Goal: Information Seeking & Learning: Check status

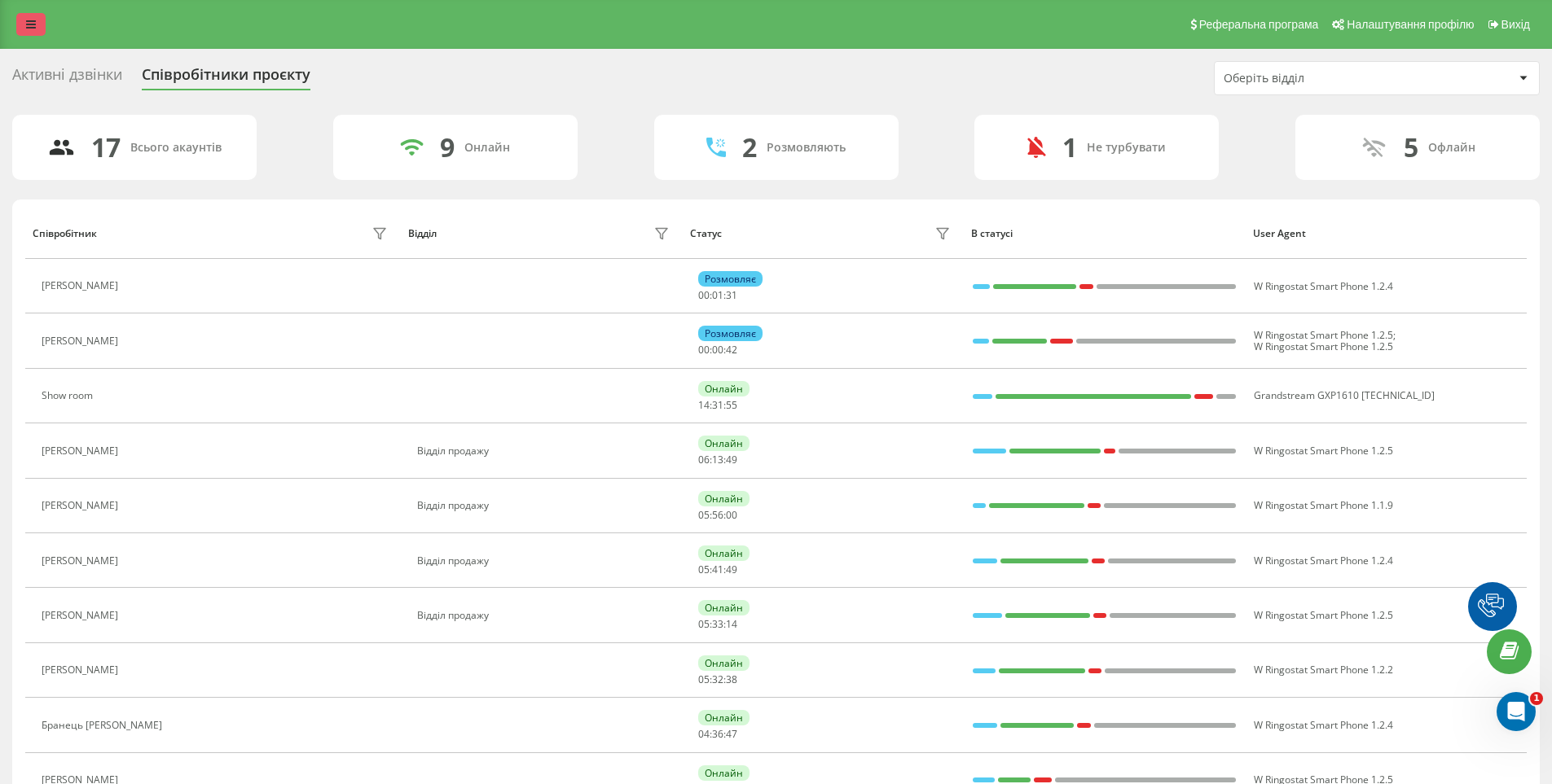
click at [35, 22] on icon at bounding box center [31, 24] width 10 height 12
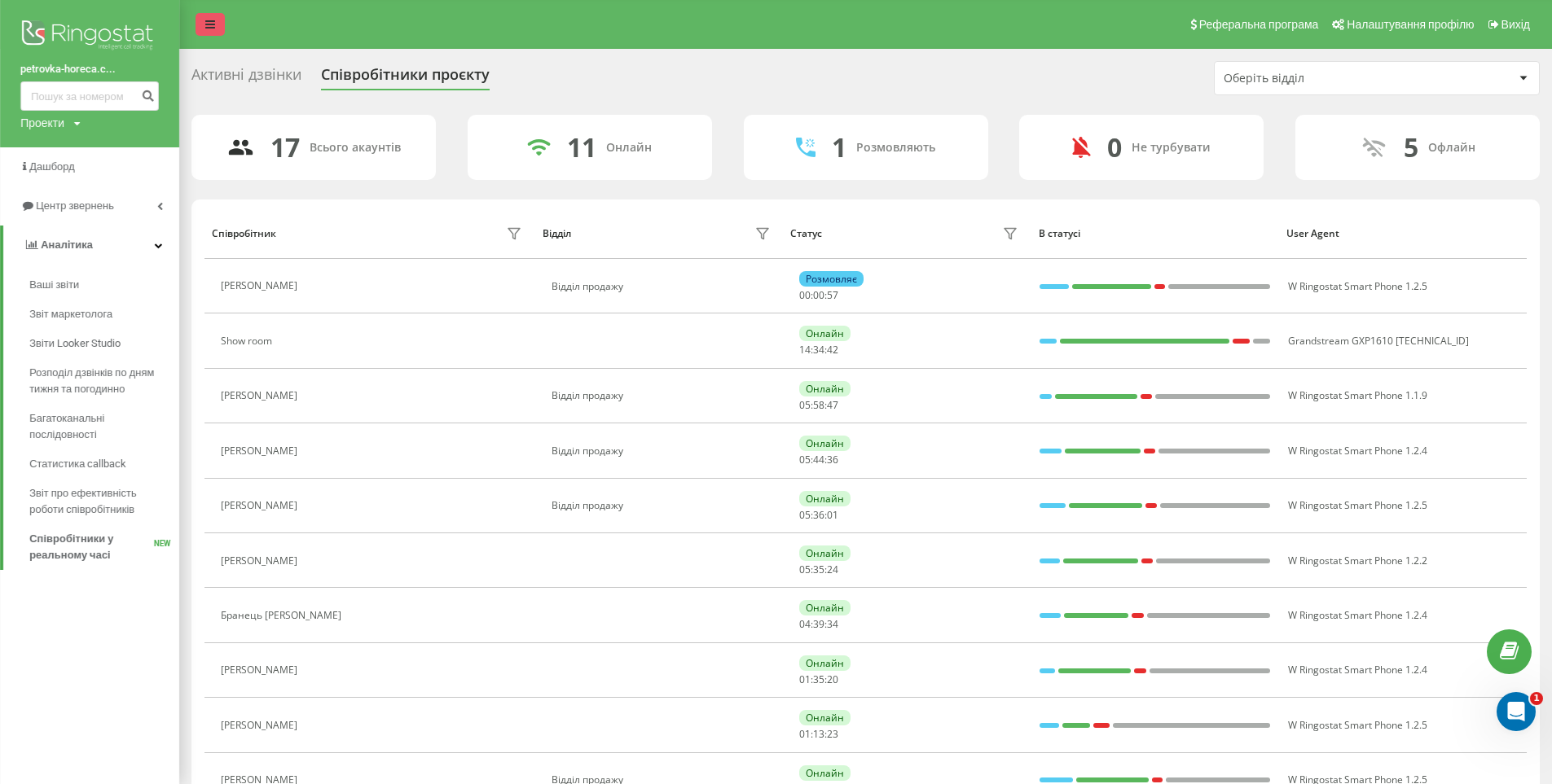
click at [203, 16] on link at bounding box center [210, 24] width 30 height 23
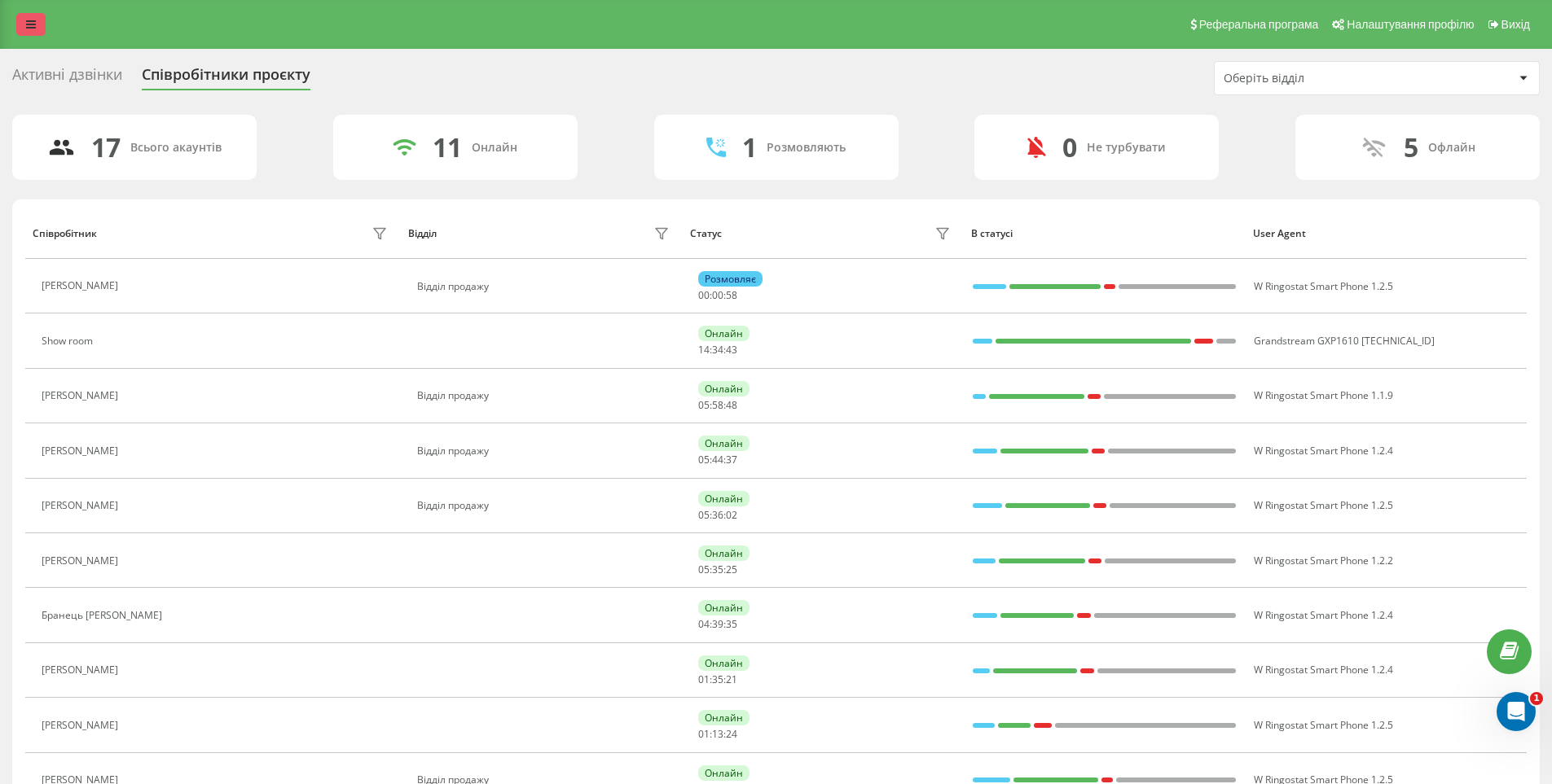
click at [31, 22] on icon at bounding box center [31, 24] width 10 height 12
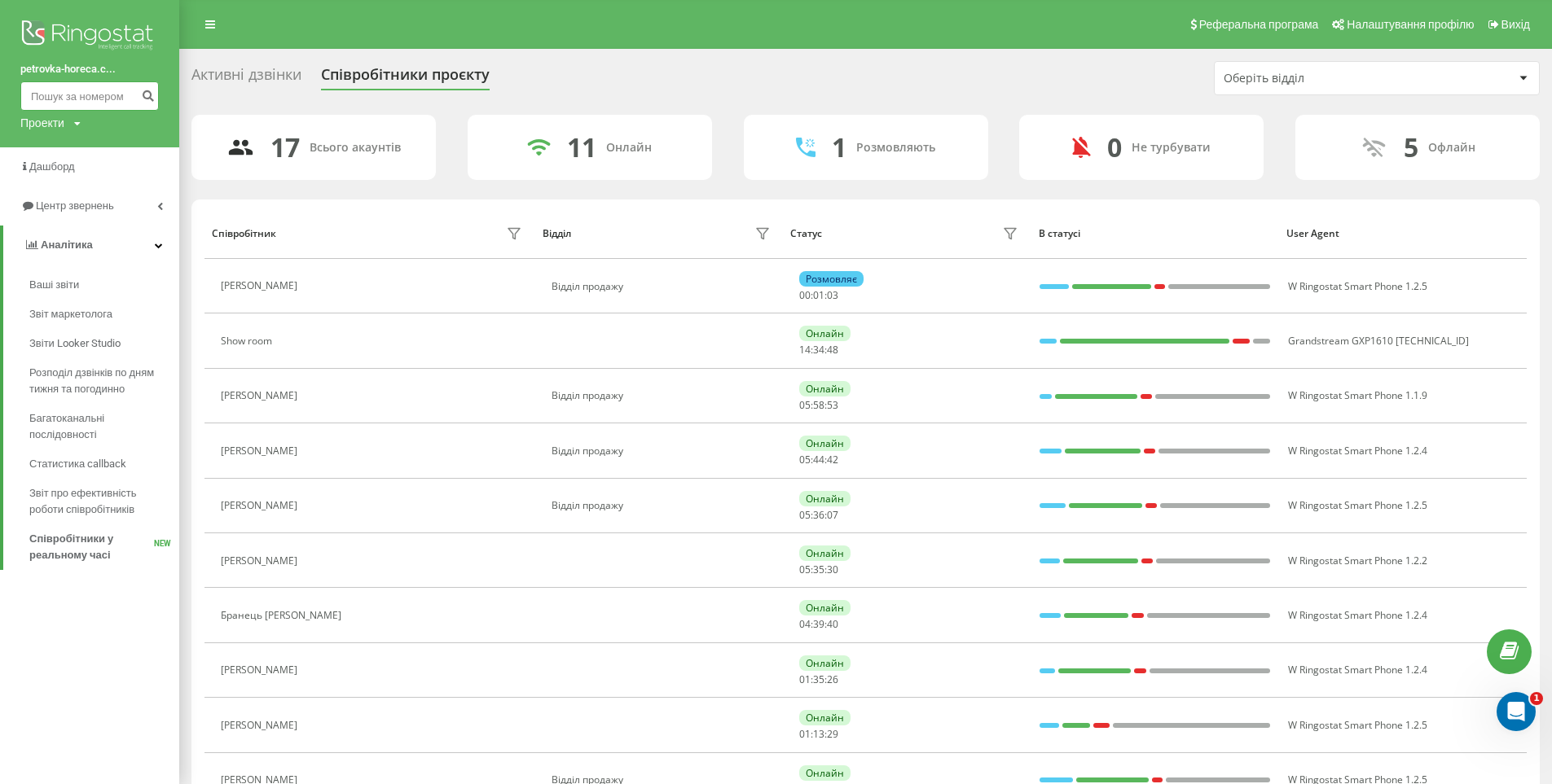
click at [61, 94] on input at bounding box center [90, 95] width 138 height 30
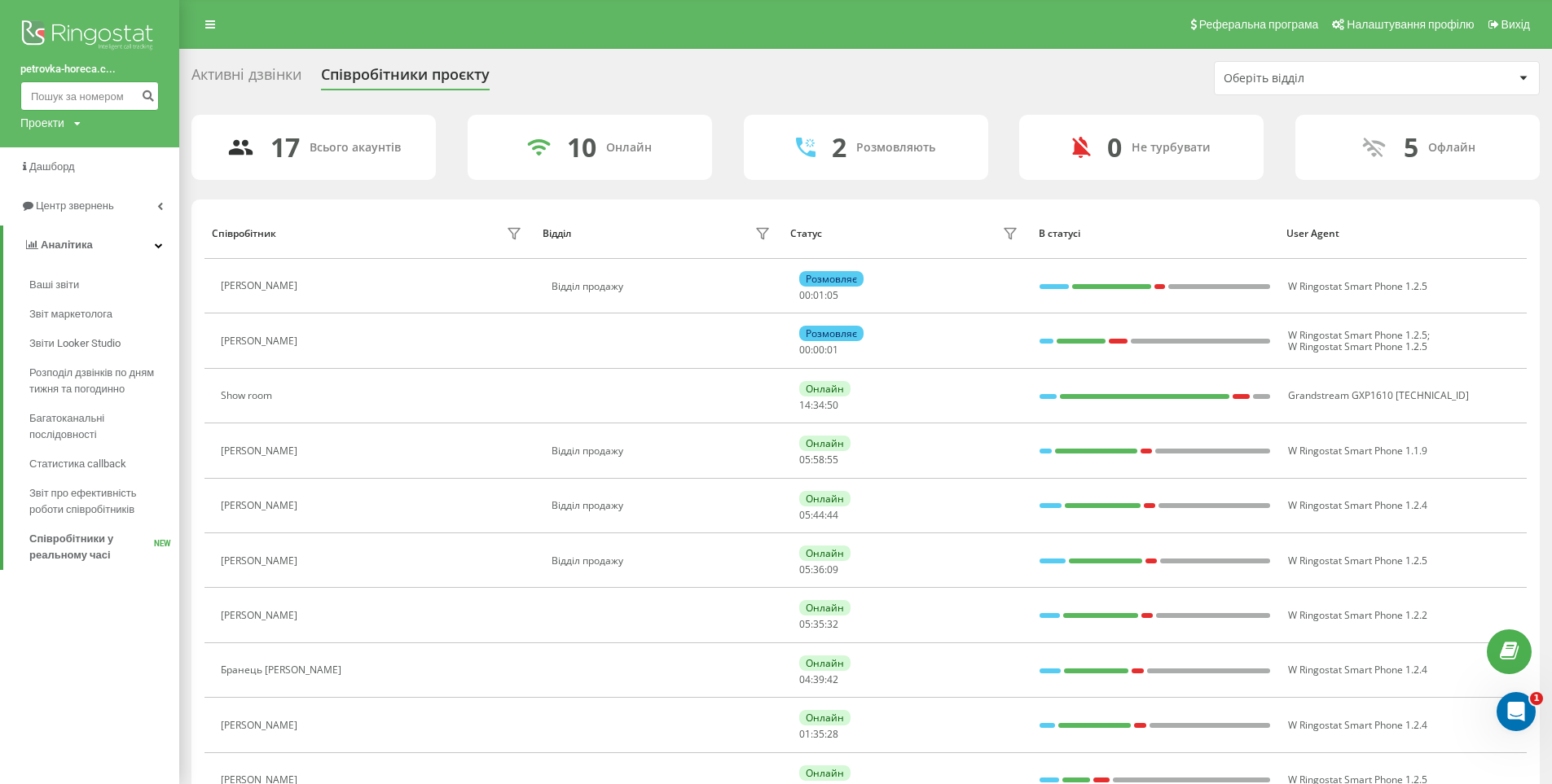
paste input "[PHONE_NUMBER]"
type input "+"
click at [159, 246] on icon at bounding box center [159, 246] width 8 height 8
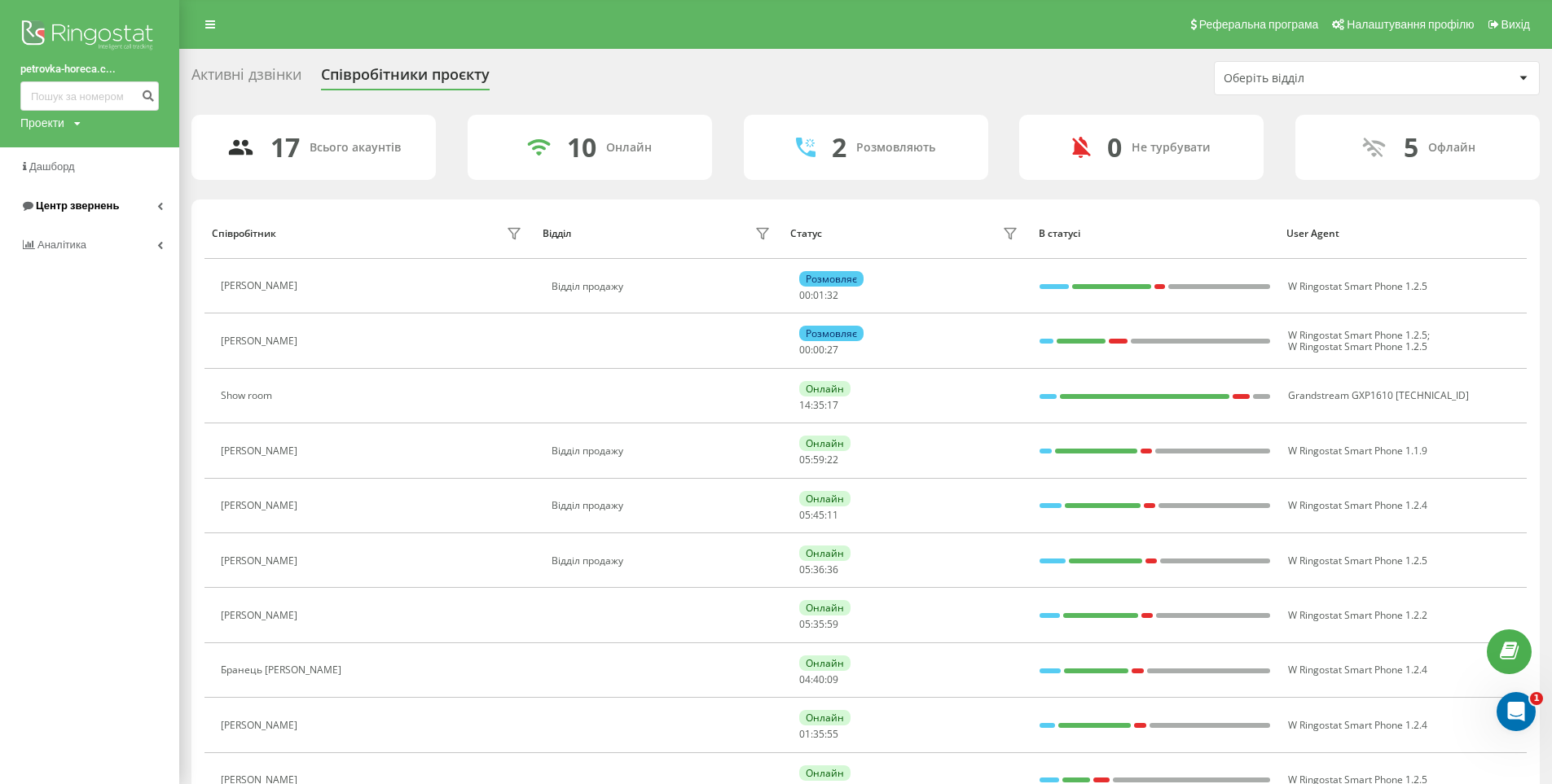
click at [159, 205] on icon at bounding box center [160, 206] width 6 height 8
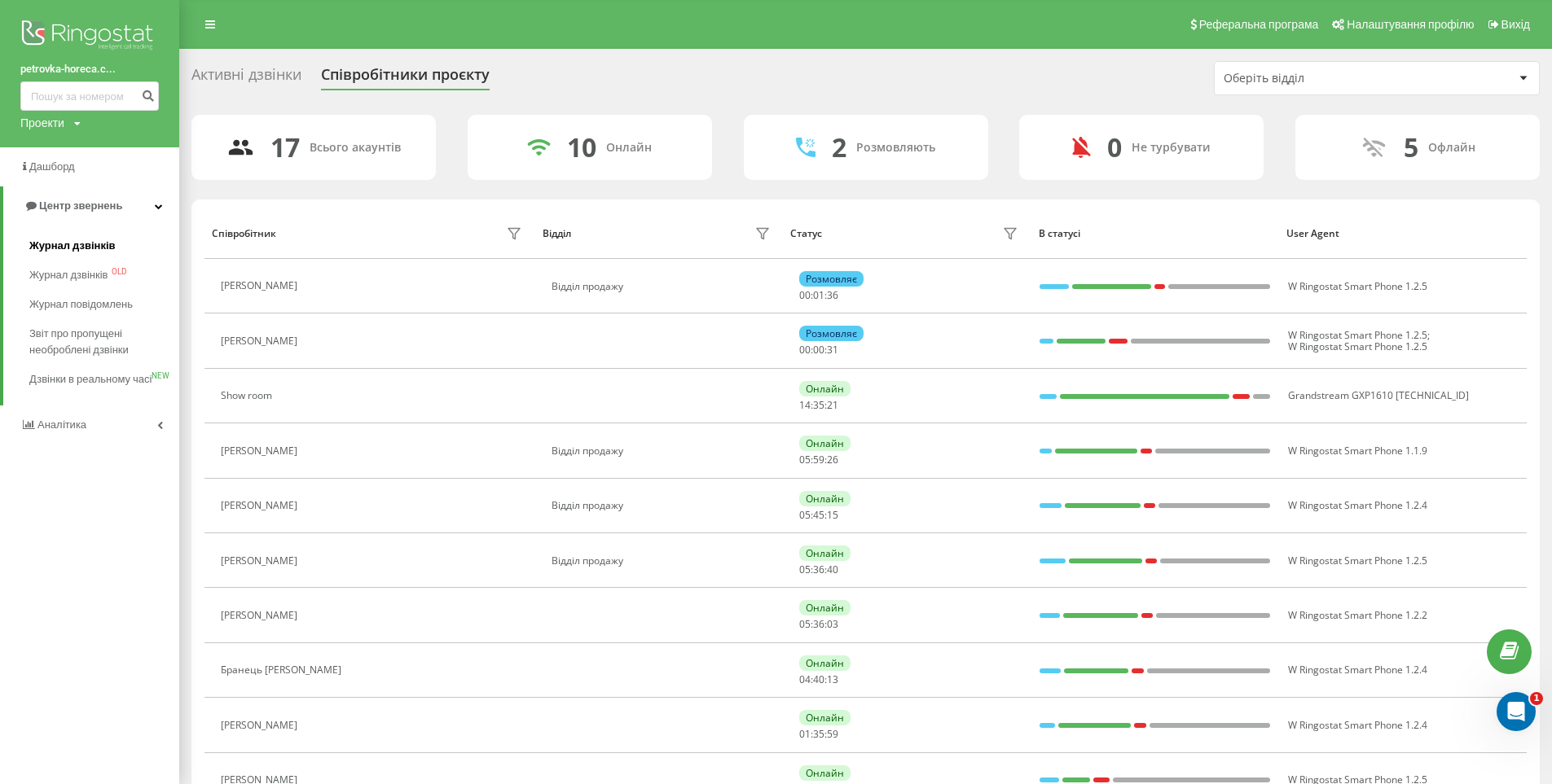
click at [81, 241] on span "Журнал дзвінків" at bounding box center [73, 246] width 86 height 16
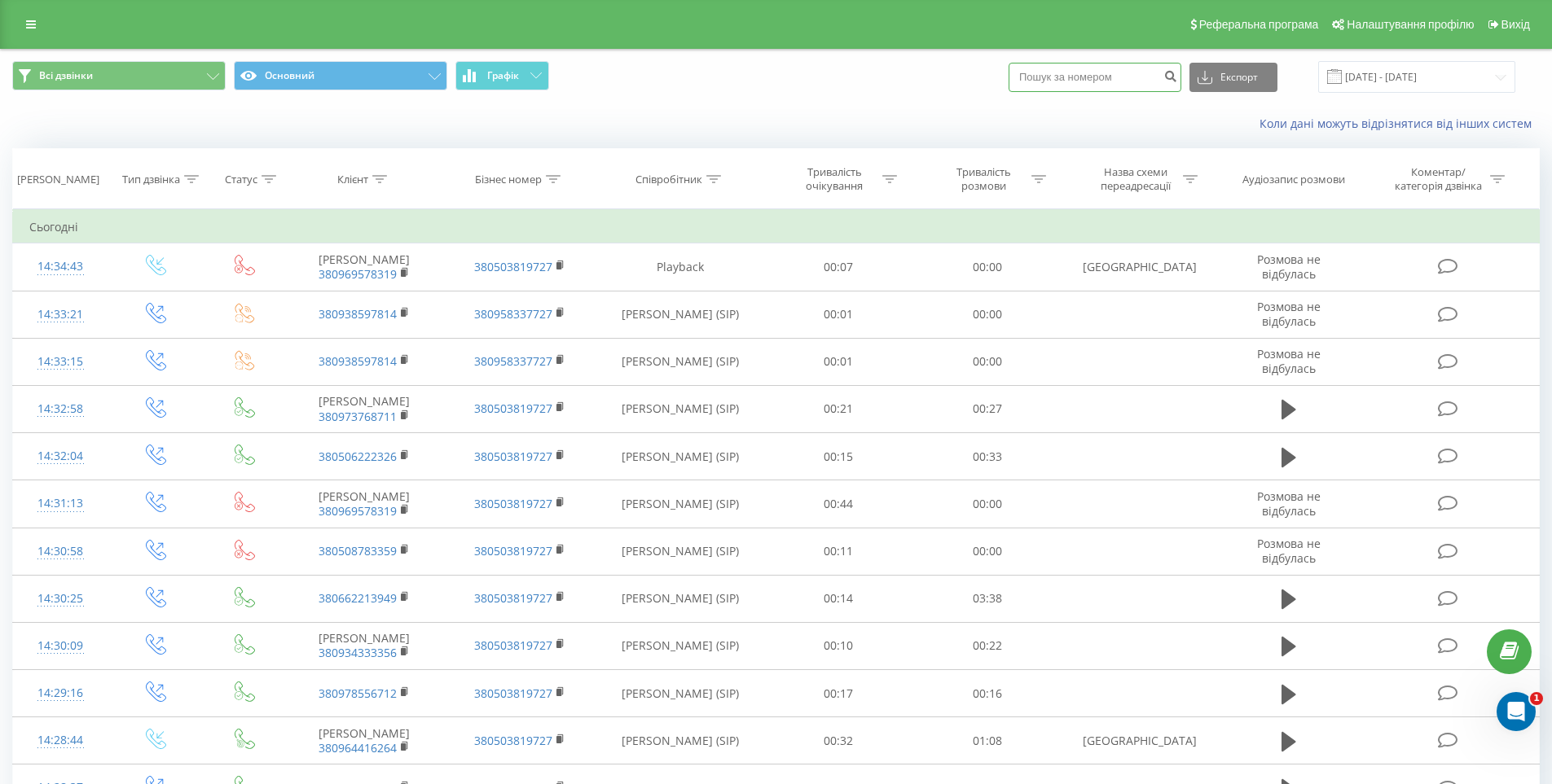
click at [1088, 77] on input at bounding box center [1094, 77] width 173 height 30
paste input "[PHONE_NUMBER]"
click at [1042, 76] on input "[PHONE_NUMBER]" at bounding box center [1094, 77] width 173 height 30
type input "380934819686"
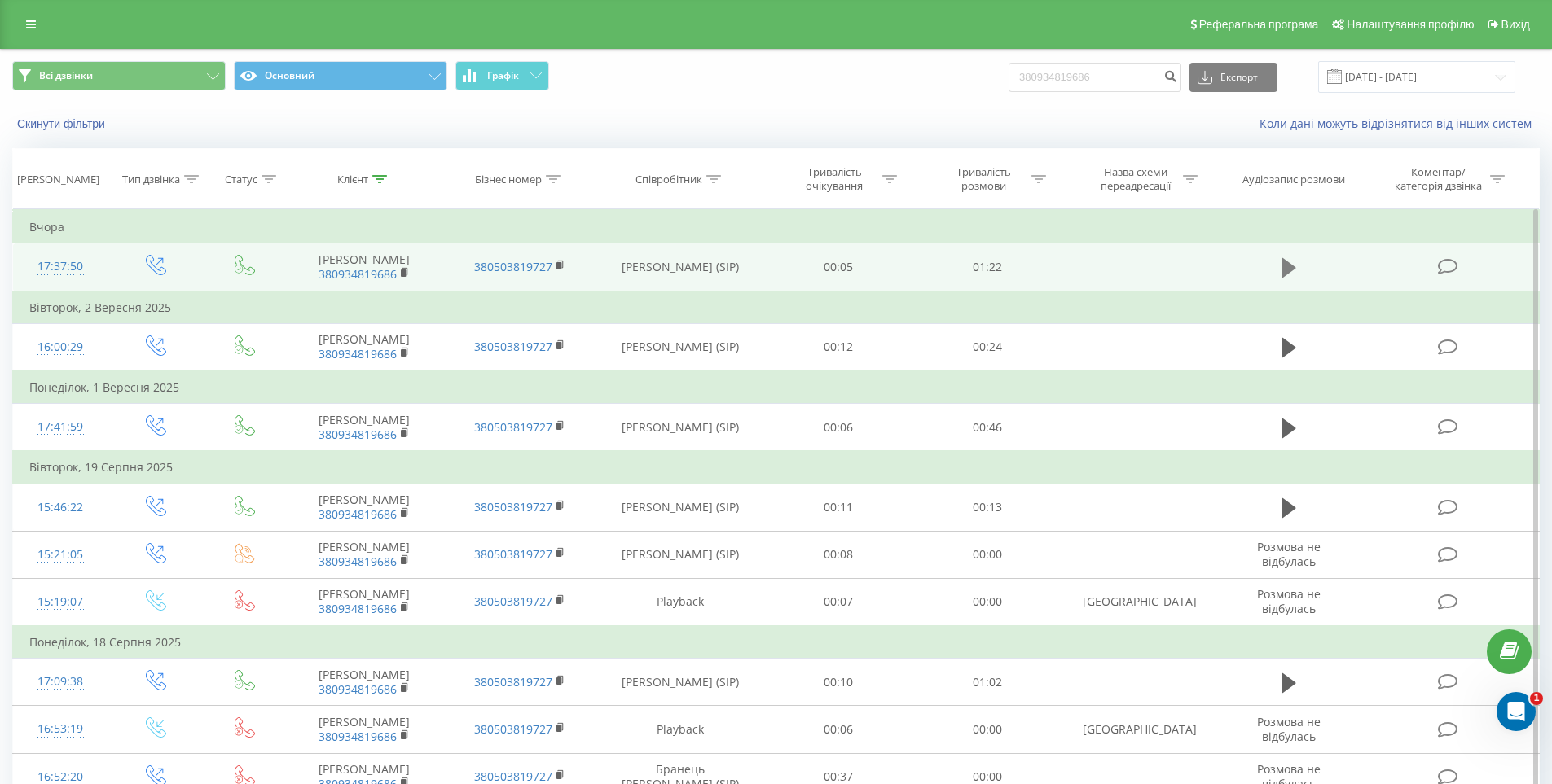
click at [1293, 262] on icon at bounding box center [1289, 268] width 14 height 23
